Goal: Register for event/course

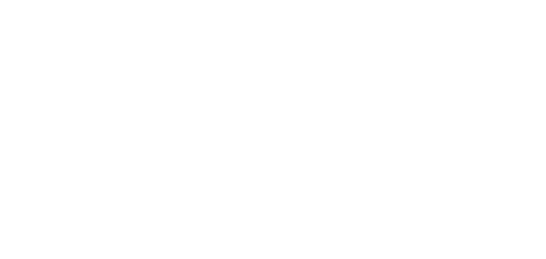
click at [340, 64] on body at bounding box center [273, 129] width 546 height 259
drag, startPoint x: 427, startPoint y: 91, endPoint x: 405, endPoint y: 84, distance: 23.1
click at [423, 90] on body at bounding box center [273, 129] width 546 height 259
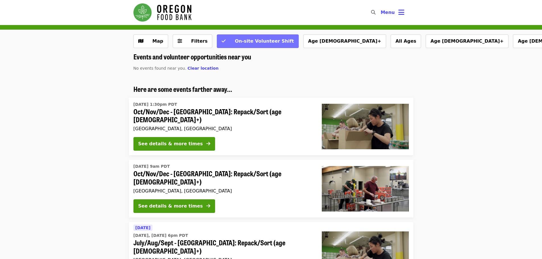
click at [242, 45] on button "On-site Volunteer Shift" at bounding box center [258, 41] width 82 height 14
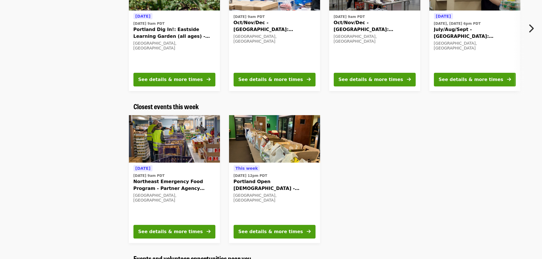
scroll to position [114, 0]
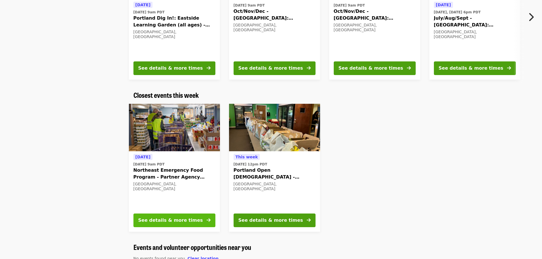
click at [172, 220] on div "See details & more times" at bounding box center [170, 220] width 65 height 7
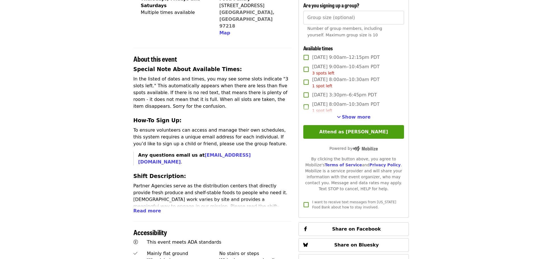
scroll to position [171, 0]
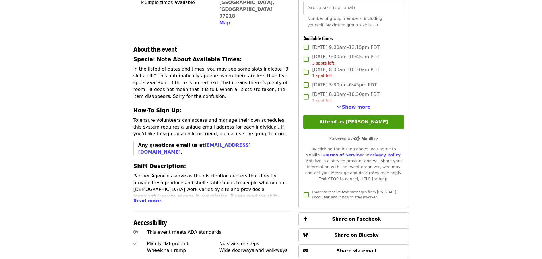
click at [142, 198] on span "Read more" at bounding box center [147, 200] width 28 height 5
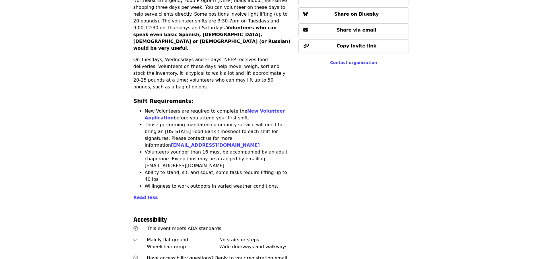
scroll to position [398, 0]
